Goal: Information Seeking & Learning: Learn about a topic

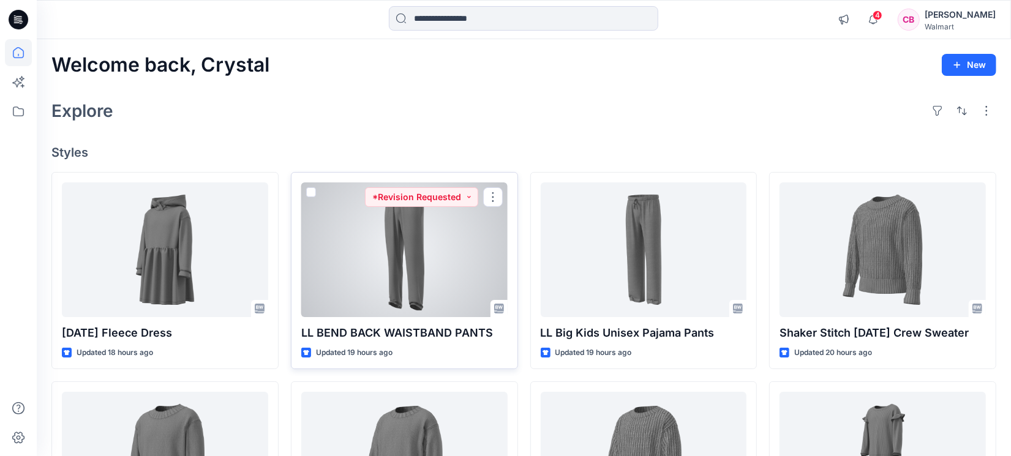
click at [380, 282] on div at bounding box center [404, 249] width 206 height 135
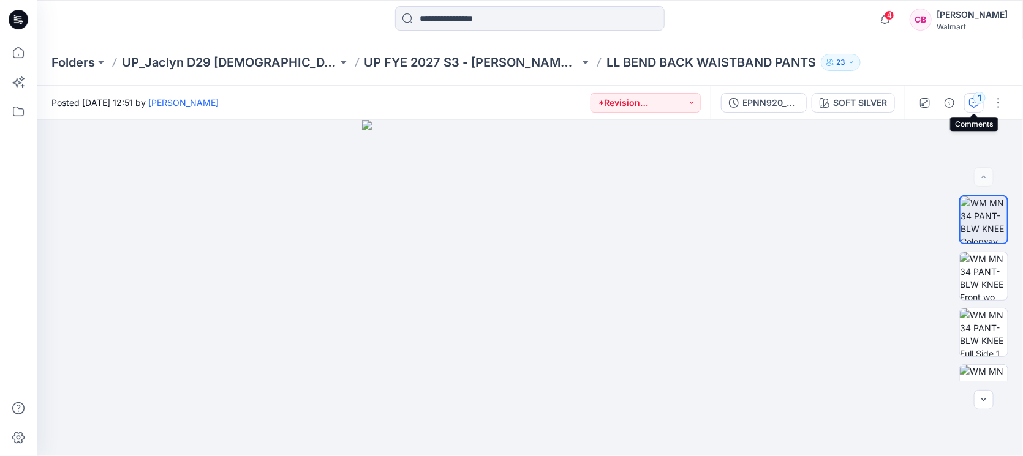
click at [808, 103] on icon "button" at bounding box center [974, 103] width 10 height 10
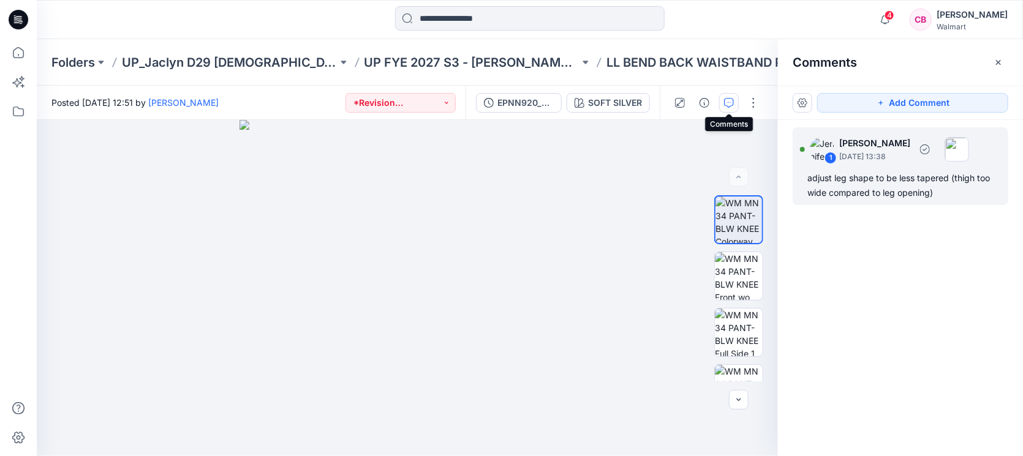
click at [808, 197] on div "adjust leg shape to be less tapered (thigh too wide compared to leg opening)" at bounding box center [900, 185] width 186 height 29
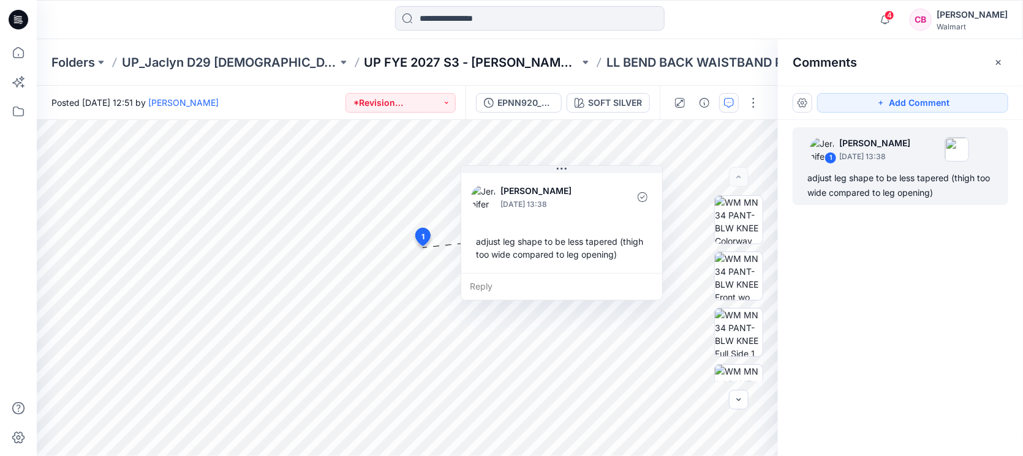
click at [415, 61] on p "UP FYE 2027 S3 - [PERSON_NAME] D29 [DEMOGRAPHIC_DATA] Sleepwear" at bounding box center [472, 62] width 216 height 17
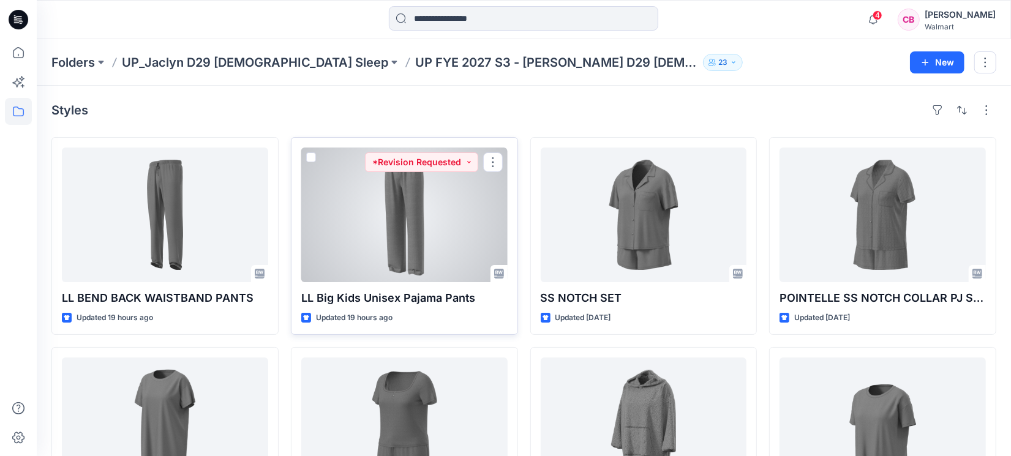
click at [461, 232] on div at bounding box center [404, 215] width 206 height 135
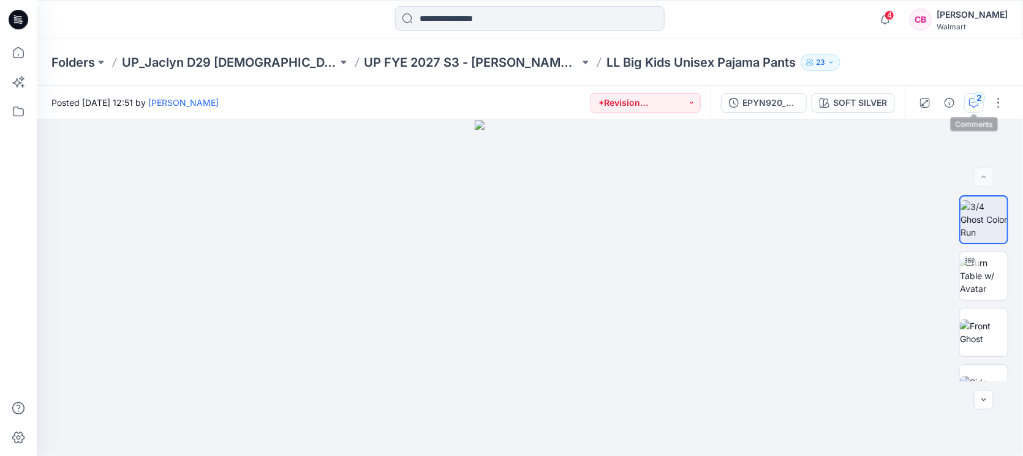
click at [808, 98] on icon "button" at bounding box center [974, 103] width 10 height 10
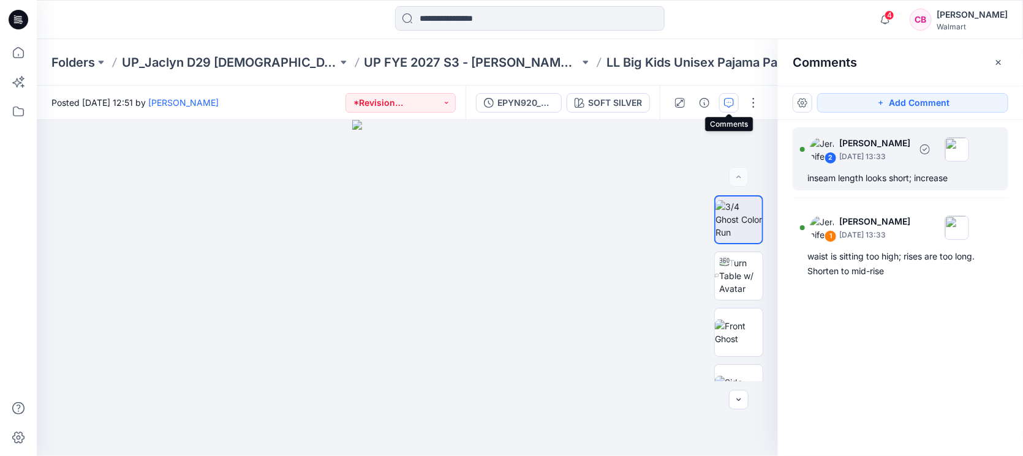
click at [808, 167] on div "2 [PERSON_NAME] [DATE] 13:33 inseam length looks short; increase" at bounding box center [900, 158] width 216 height 63
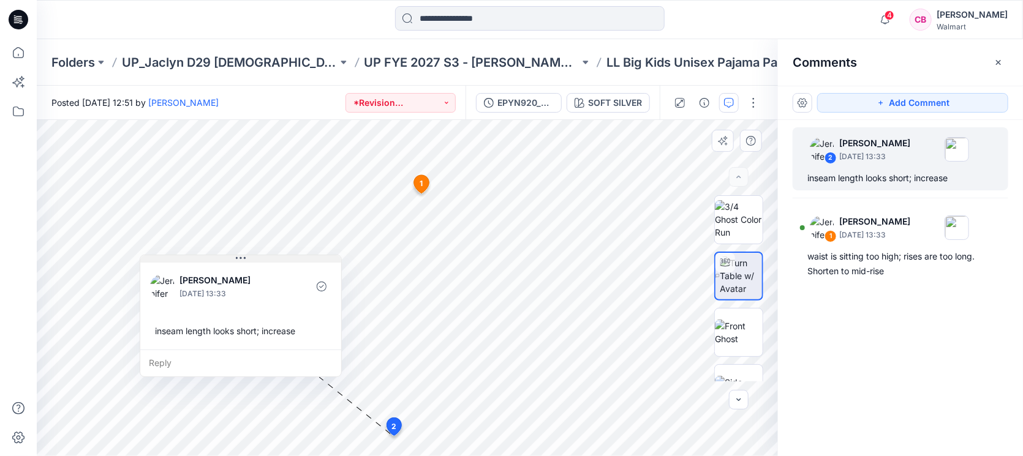
drag, startPoint x: 567, startPoint y: 326, endPoint x: 314, endPoint y: 257, distance: 262.9
click at [314, 257] on button at bounding box center [240, 258] width 201 height 7
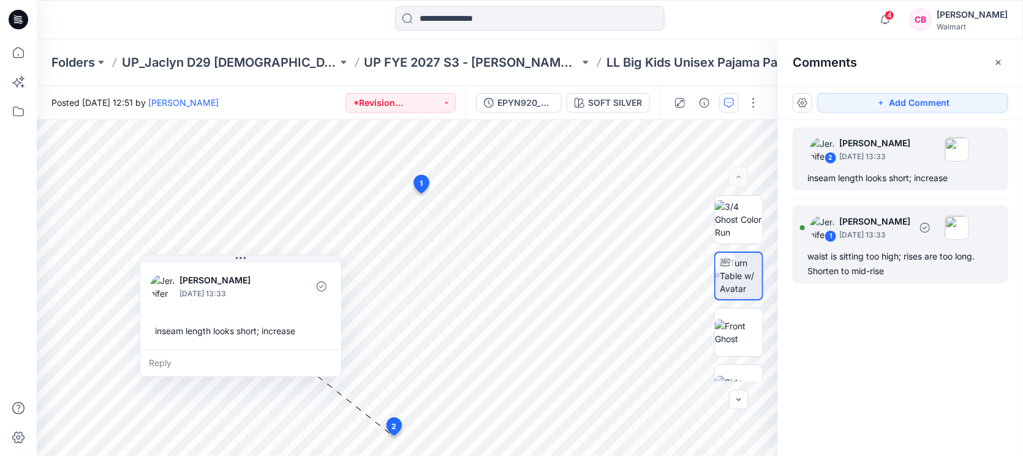
click at [808, 241] on div "1 [PERSON_NAME] [DATE] 13:33" at bounding box center [884, 228] width 169 height 34
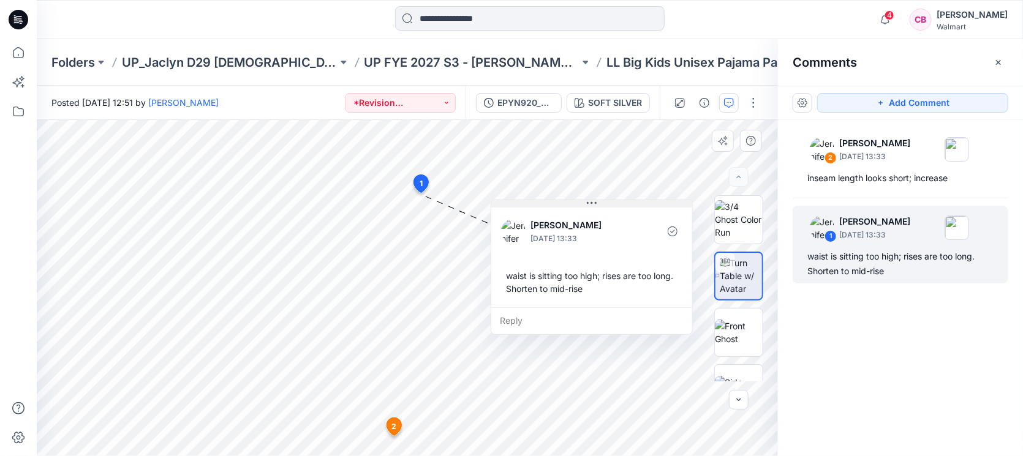
drag, startPoint x: 566, startPoint y: 203, endPoint x: 633, endPoint y: 203, distance: 66.7
click at [633, 203] on button at bounding box center [591, 203] width 201 height 7
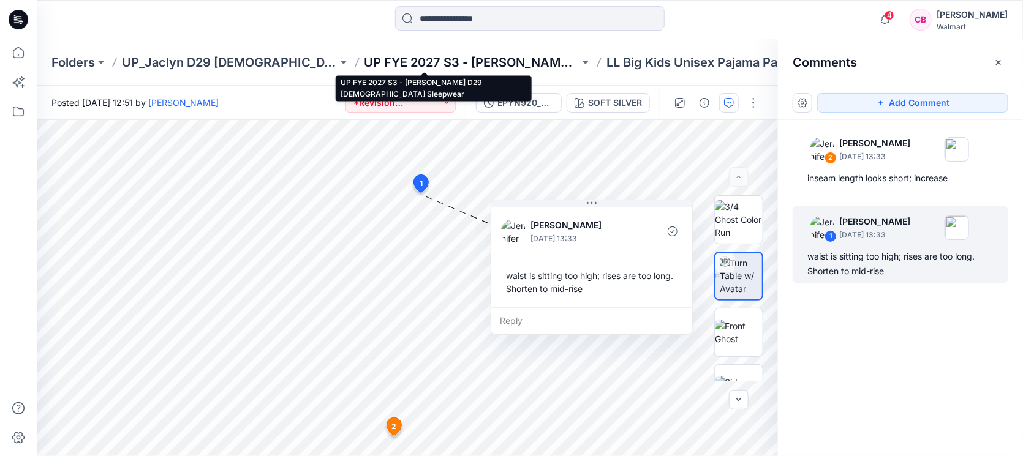
click at [459, 65] on p "UP FYE 2027 S3 - [PERSON_NAME] D29 [DEMOGRAPHIC_DATA] Sleepwear" at bounding box center [472, 62] width 216 height 17
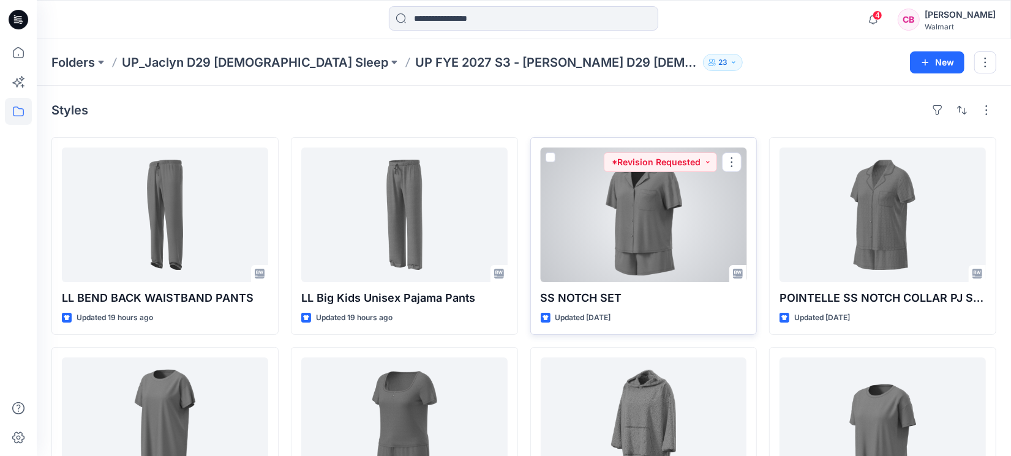
click at [677, 251] on div at bounding box center [644, 215] width 206 height 135
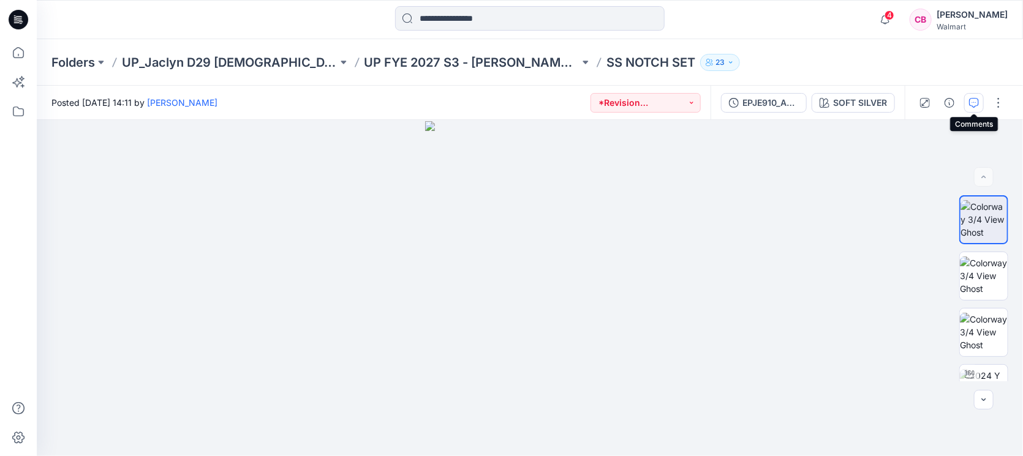
click at [808, 98] on icon "button" at bounding box center [974, 103] width 10 height 10
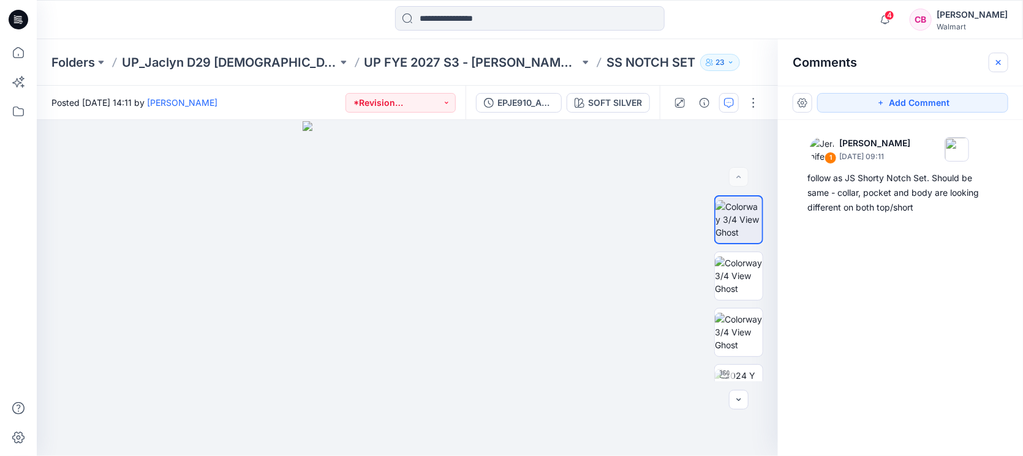
click at [808, 58] on icon "button" at bounding box center [998, 63] width 10 height 10
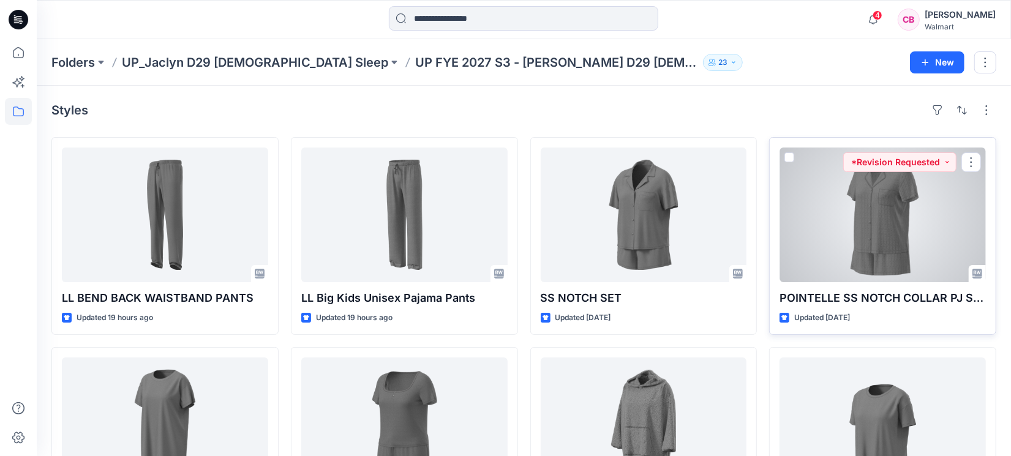
click at [808, 231] on div at bounding box center [882, 215] width 206 height 135
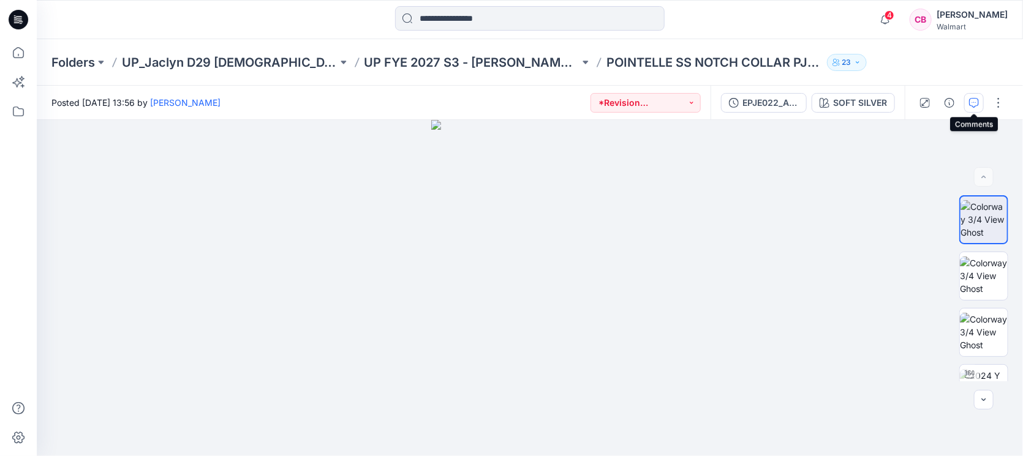
click at [808, 103] on button "button" at bounding box center [974, 103] width 20 height 20
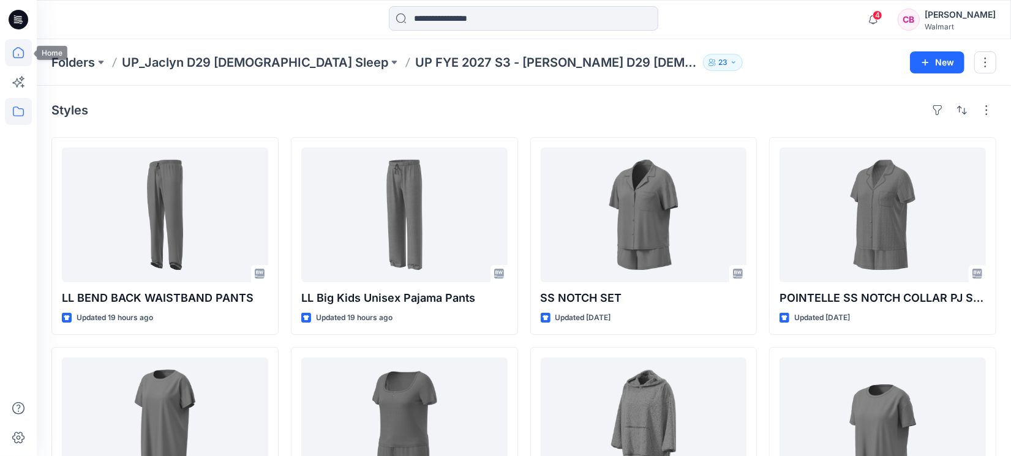
click at [15, 52] on icon at bounding box center [18, 52] width 27 height 27
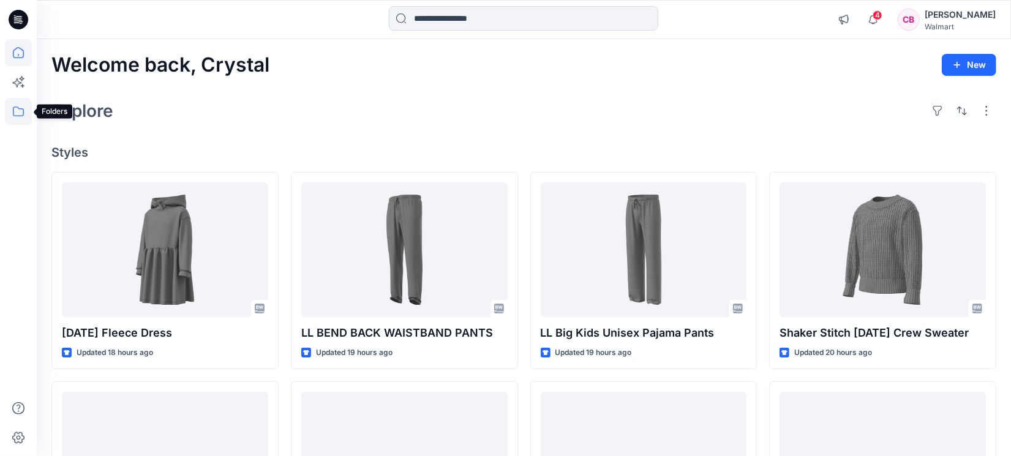
click at [17, 113] on icon at bounding box center [18, 111] width 27 height 27
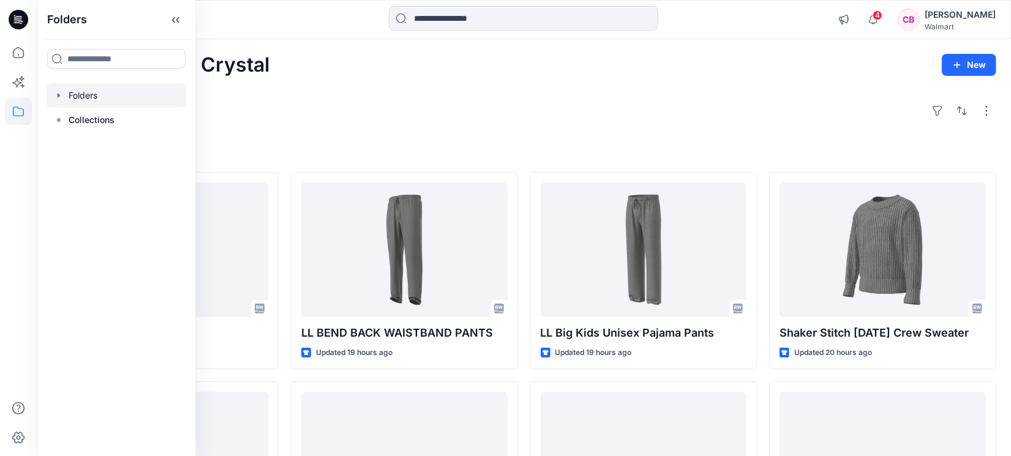
click at [87, 93] on div at bounding box center [117, 95] width 140 height 24
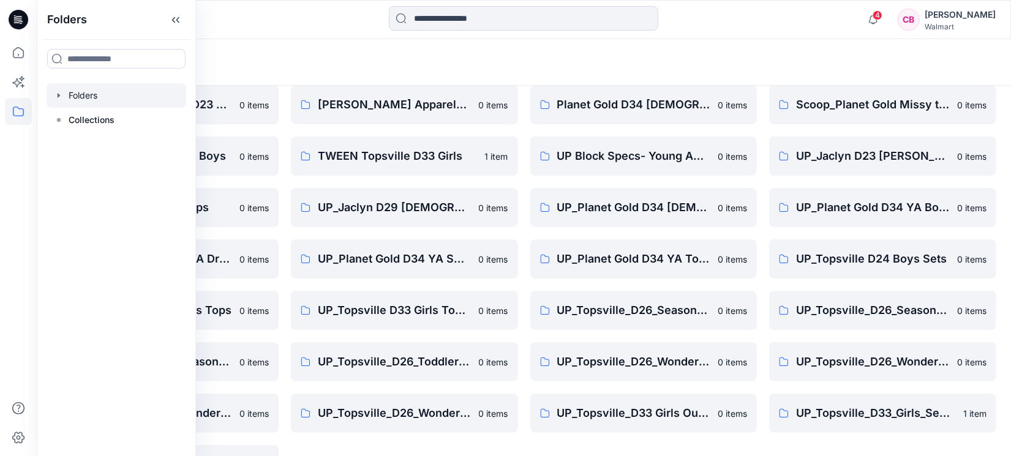
scroll to position [92, 0]
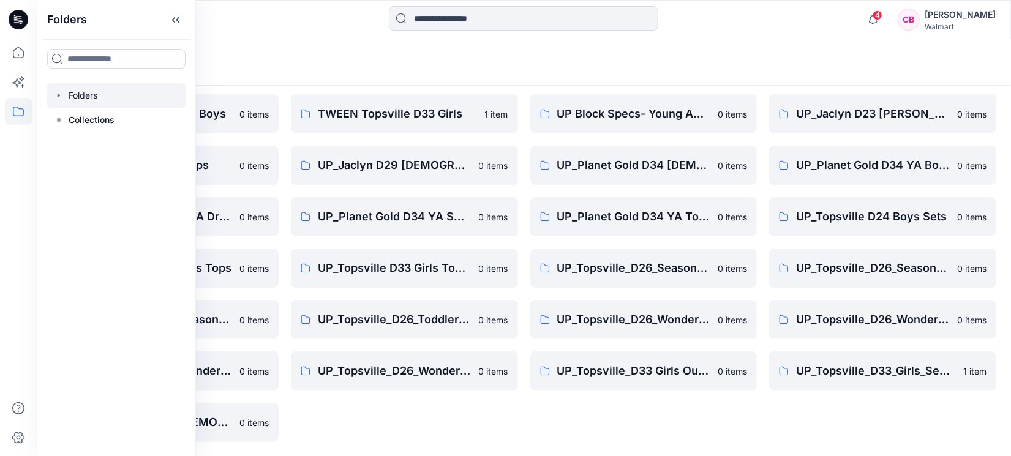
click at [626, 364] on div "Planet Gold D34 [DEMOGRAPHIC_DATA] Plus Bottoms 0 items UP Block Specs- Young A…" at bounding box center [643, 242] width 227 height 399
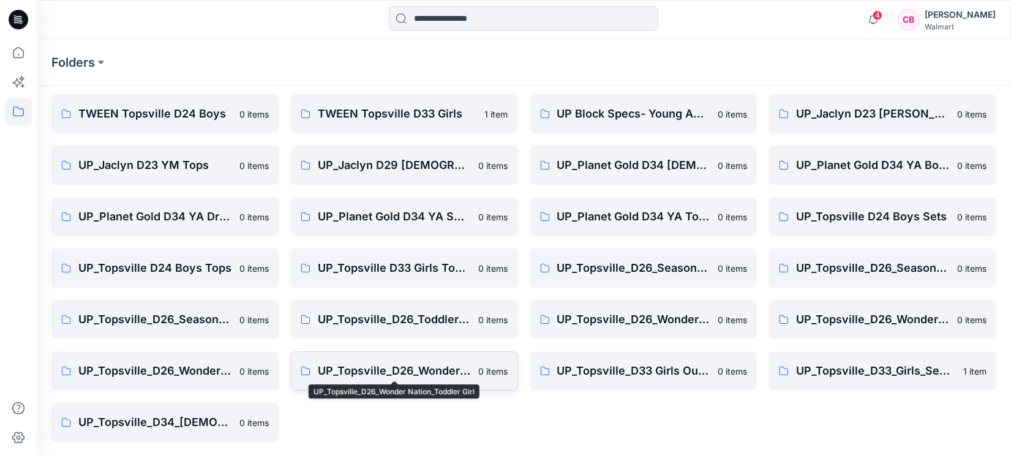
click at [392, 364] on p "UP_Topsville_D26_Wonder Nation_Toddler Girl" at bounding box center [395, 370] width 154 height 17
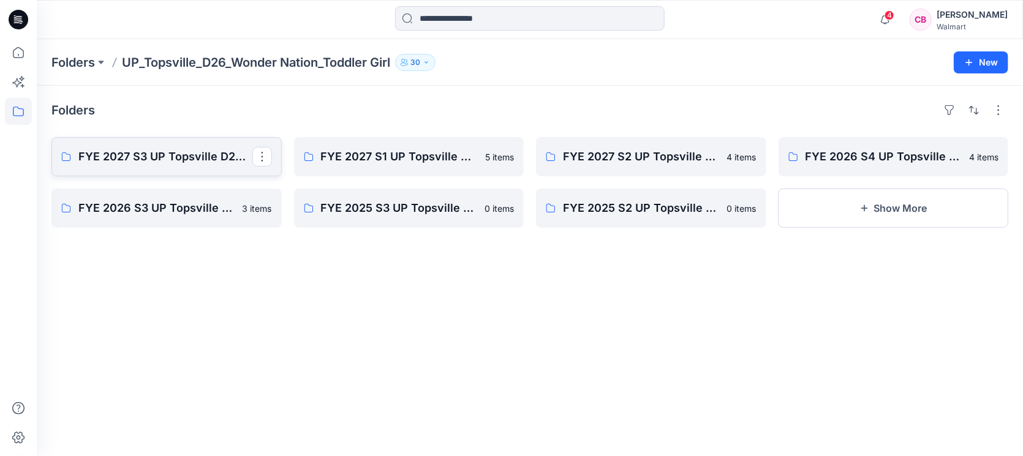
click at [152, 152] on p "FYE 2027 S3 UP Topsville D26 Toddler Girl Wonder Nation" at bounding box center [165, 156] width 174 height 17
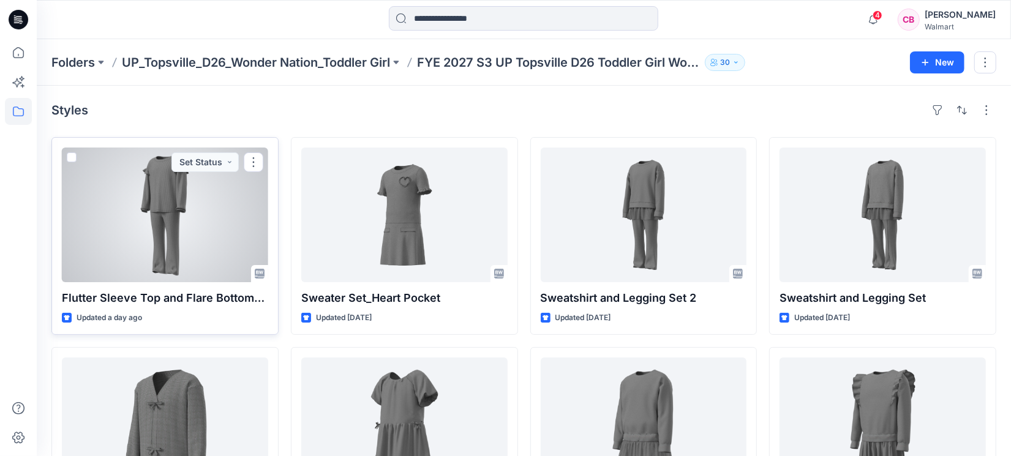
click at [197, 220] on div at bounding box center [165, 215] width 206 height 135
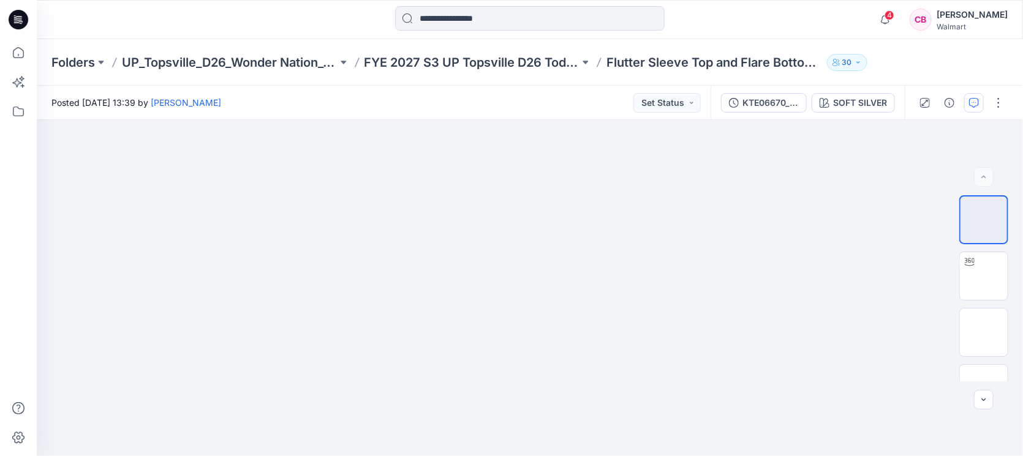
click at [808, 99] on icon "button" at bounding box center [974, 103] width 10 height 10
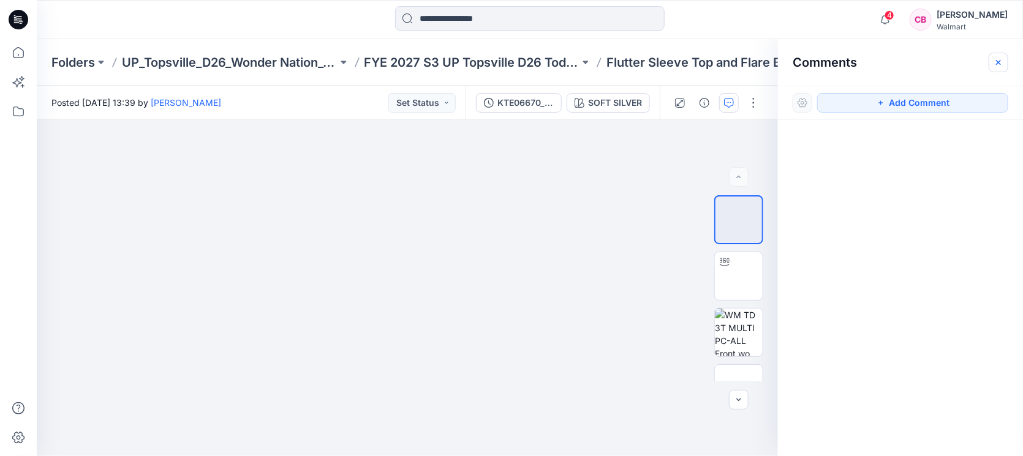
click at [808, 69] on button "button" at bounding box center [998, 63] width 20 height 20
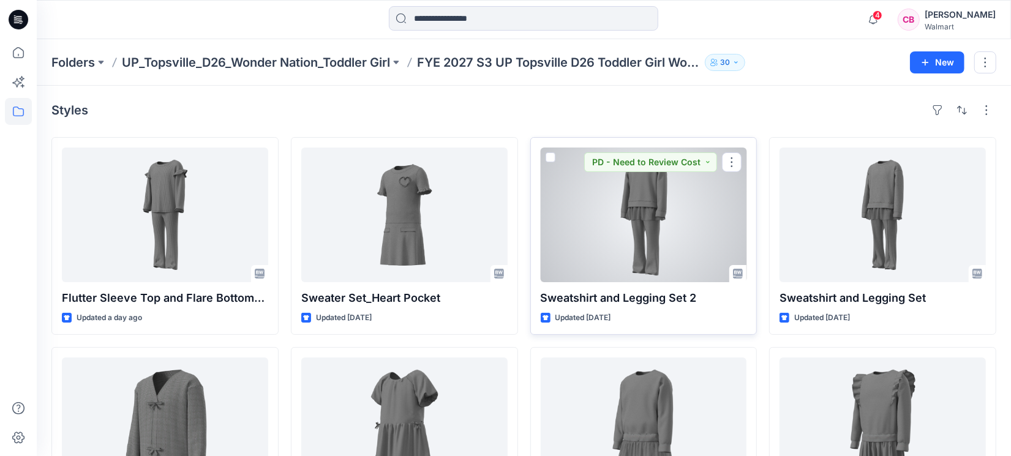
click at [629, 223] on div at bounding box center [644, 215] width 206 height 135
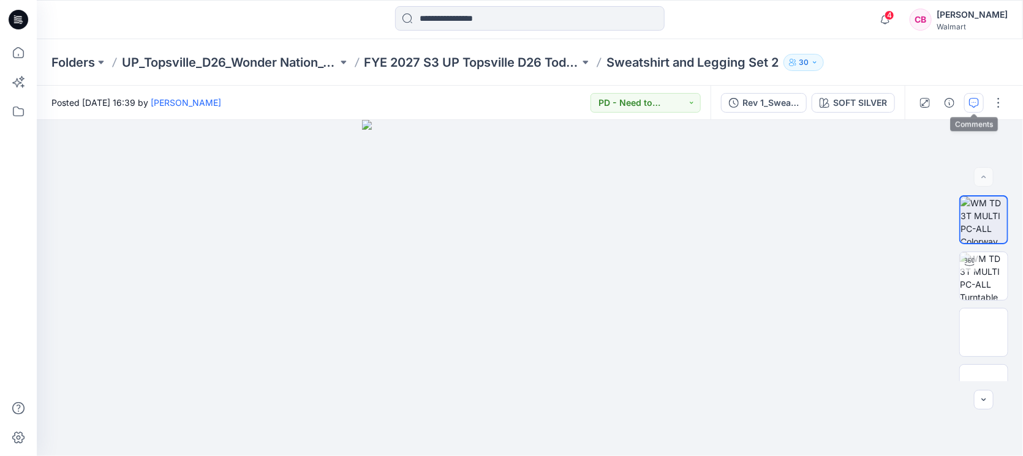
click at [808, 99] on icon "button" at bounding box center [974, 103] width 10 height 10
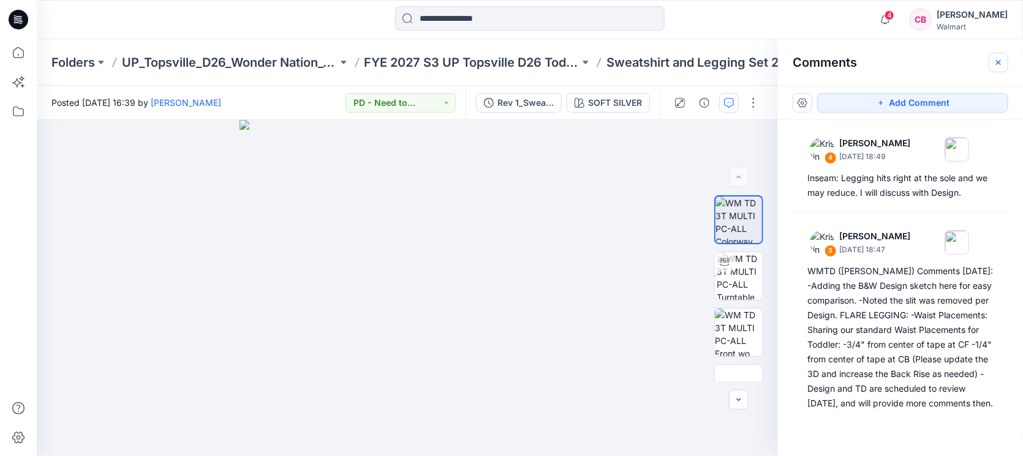
click at [808, 60] on icon "button" at bounding box center [998, 61] width 5 height 5
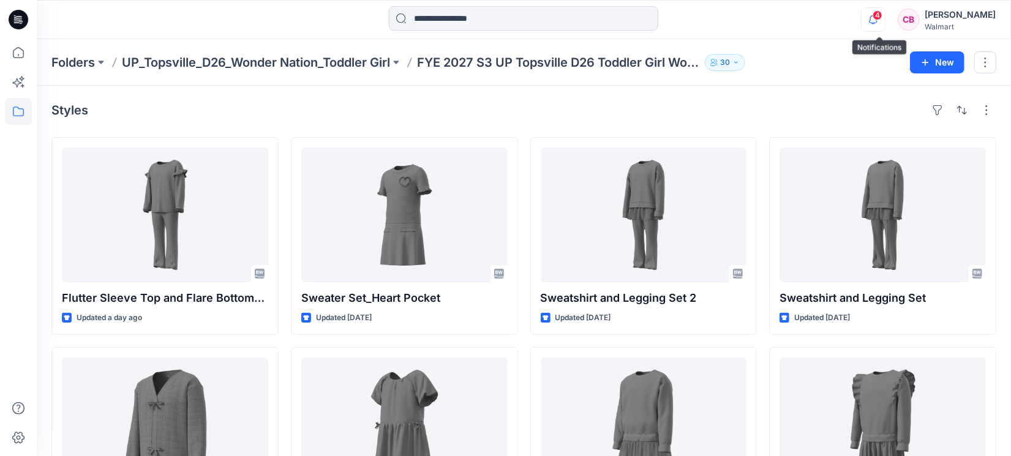
click at [808, 12] on icon "button" at bounding box center [873, 19] width 23 height 24
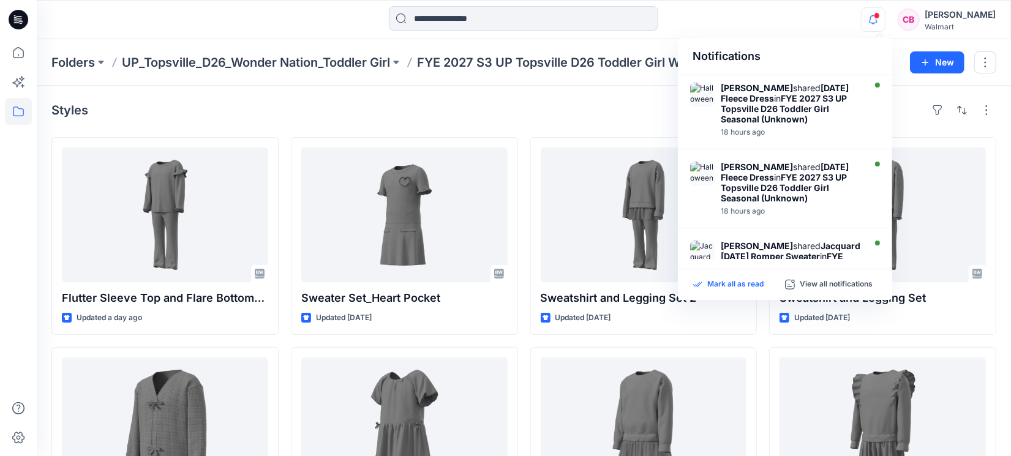
click at [724, 280] on p "Mark all as read" at bounding box center [735, 284] width 56 height 11
